Goal: Information Seeking & Learning: Stay updated

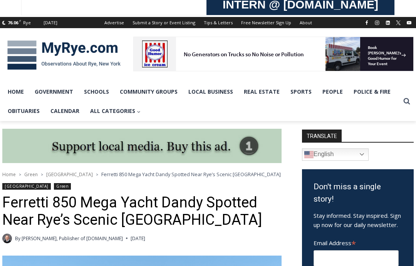
scroll to position [85, 0]
click at [13, 91] on link "Home" at bounding box center [15, 91] width 27 height 19
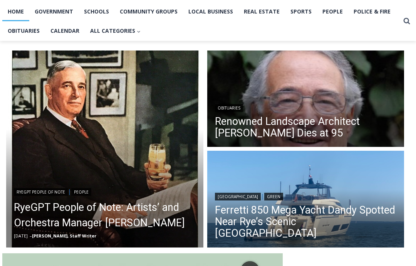
scroll to position [165, 0]
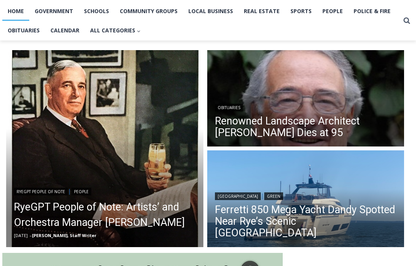
click at [255, 126] on link "Renowned Landscape Architect Peter Rolland Dies at 95" at bounding box center [306, 127] width 182 height 23
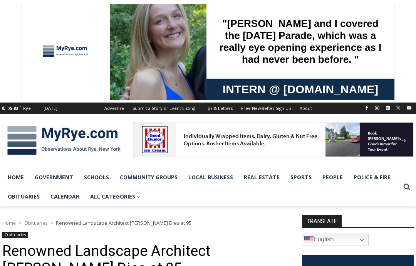
click at [21, 174] on link "Home" at bounding box center [15, 176] width 27 height 19
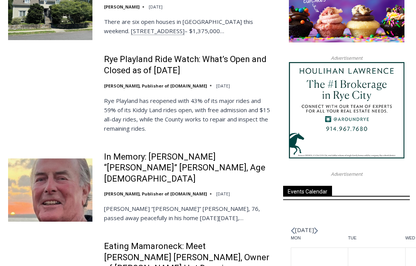
scroll to position [924, 0]
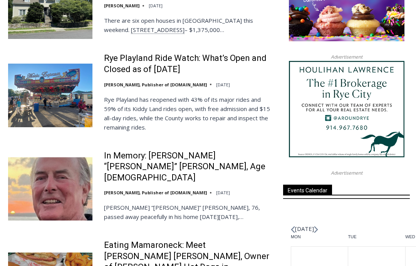
click at [137, 60] on link "Rye Playland Ride Watch: What’s Open and Closed as of Thursday, August 7, 2025" at bounding box center [188, 64] width 169 height 22
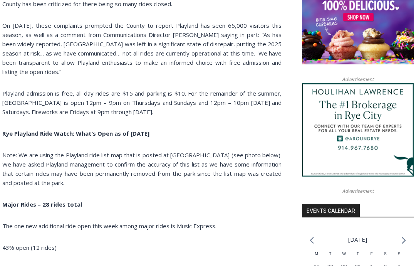
scroll to position [644, 0]
